Goal: Information Seeking & Learning: Check status

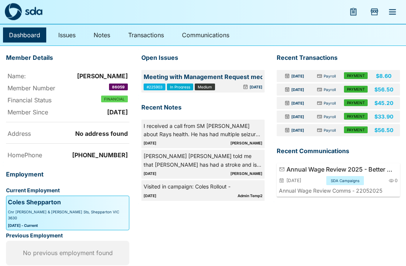
scroll to position [20, 0]
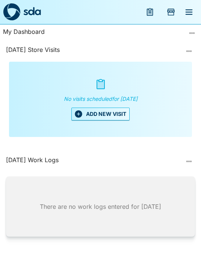
click at [198, 11] on button "menu" at bounding box center [189, 12] width 18 height 18
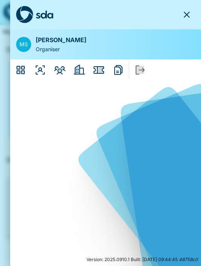
click at [61, 70] on icon "Members" at bounding box center [59, 70] width 9 height 6
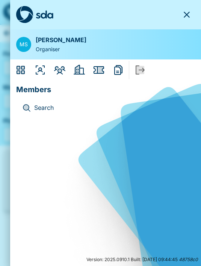
click at [42, 105] on p "Search" at bounding box center [111, 108] width 155 height 10
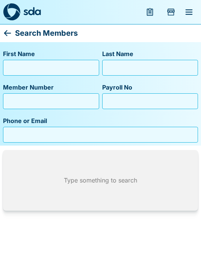
click at [20, 65] on input "First Name" at bounding box center [50, 68] width 89 height 12
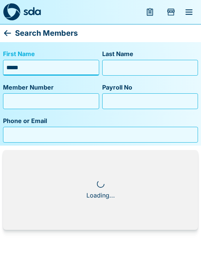
type input "*****"
click at [107, 64] on input "Last Name" at bounding box center [150, 68] width 89 height 12
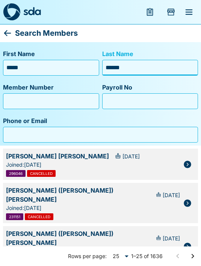
type input "*******"
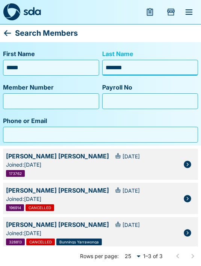
click at [187, 230] on icon "button" at bounding box center [188, 233] width 8 height 8
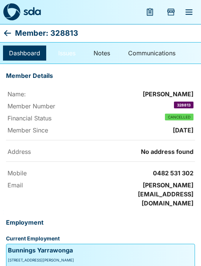
click at [65, 60] on link "Issues" at bounding box center [66, 52] width 29 height 15
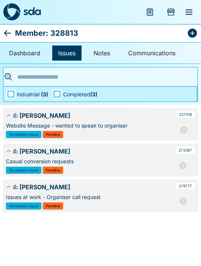
click at [185, 164] on icon "button" at bounding box center [183, 166] width 8 height 8
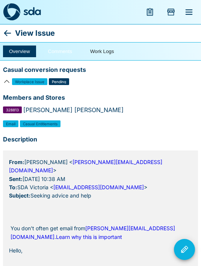
click at [51, 52] on button "Comments" at bounding box center [60, 51] width 36 height 12
